Goal: Entertainment & Leisure: Consume media (video, audio)

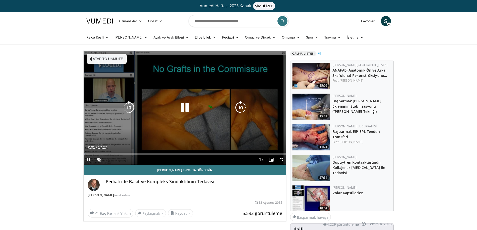
click at [239, 106] on icon "Video Player" at bounding box center [240, 108] width 14 height 14
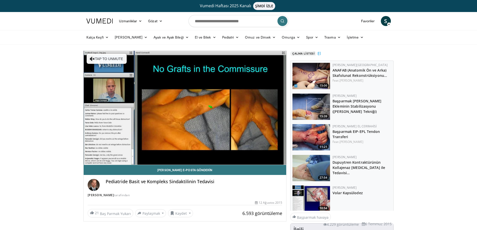
click at [102, 154] on video-js "**********" at bounding box center [185, 108] width 203 height 114
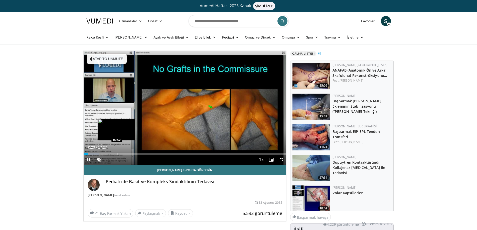
click at [117, 153] on div "Progress Bar" at bounding box center [117, 154] width 1 height 2
click at [280, 160] on span "Video Player" at bounding box center [281, 160] width 10 height 10
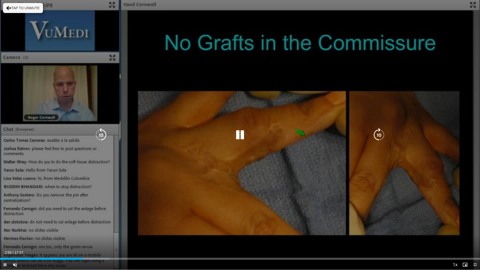
click at [240, 137] on icon "Video Player" at bounding box center [240, 135] width 14 height 14
click at [240, 133] on icon "Video Player" at bounding box center [240, 135] width 14 height 14
drag, startPoint x: 480, startPoint y: 85, endPoint x: 480, endPoint y: 92, distance: 7.3
click at [480, 92] on div "10 seconds Tap to unmute" at bounding box center [240, 135] width 480 height 270
click at [9, 7] on icon "Video Player" at bounding box center [9, 8] width 5 height 5
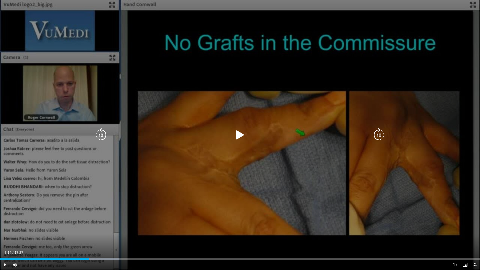
click at [99, 134] on icon "Video Player" at bounding box center [101, 135] width 14 height 14
click at [241, 129] on icon "Video Player" at bounding box center [240, 135] width 14 height 14
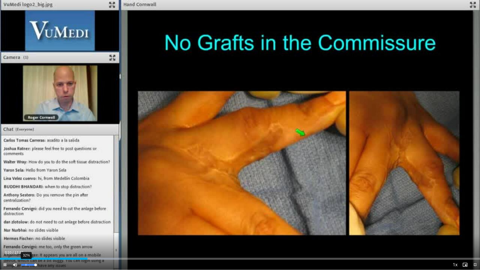
click at [26, 230] on div "32%" at bounding box center [29, 265] width 18 height 10
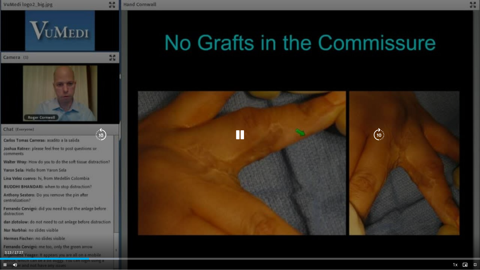
click at [245, 190] on div "10 seconds Tap to unmute" at bounding box center [240, 135] width 480 height 270
click at [239, 135] on icon "Video Player" at bounding box center [240, 135] width 14 height 14
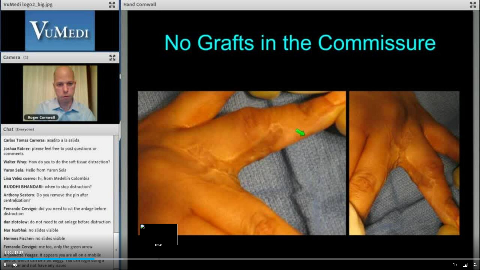
click at [159, 230] on div "Progress Bar" at bounding box center [159, 259] width 1 height 2
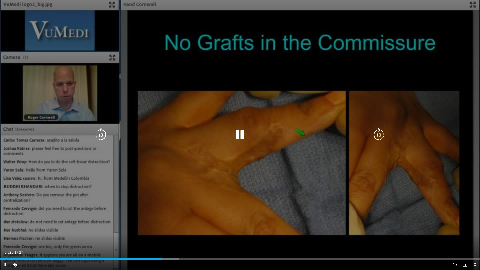
click at [240, 135] on icon "Video Player" at bounding box center [240, 135] width 14 height 14
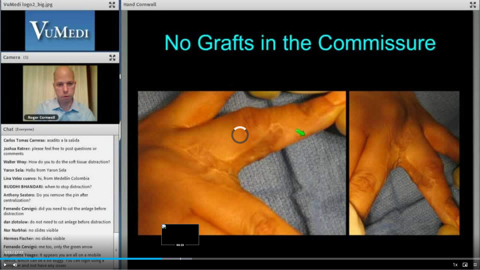
click at [180, 230] on div "Progress Bar" at bounding box center [180, 259] width 1 height 2
click at [187, 230] on div "Loaded : 43.83% 06:48 06:48" at bounding box center [240, 257] width 480 height 5
click at [195, 230] on div "Loaded : 44.78% 06:48 07:05" at bounding box center [240, 257] width 480 height 5
click at [476, 230] on span "Video Player" at bounding box center [475, 265] width 10 height 10
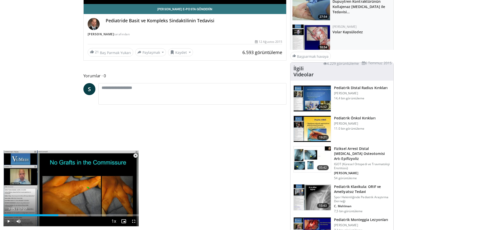
scroll to position [163, 0]
